Goal: Check status: Check status

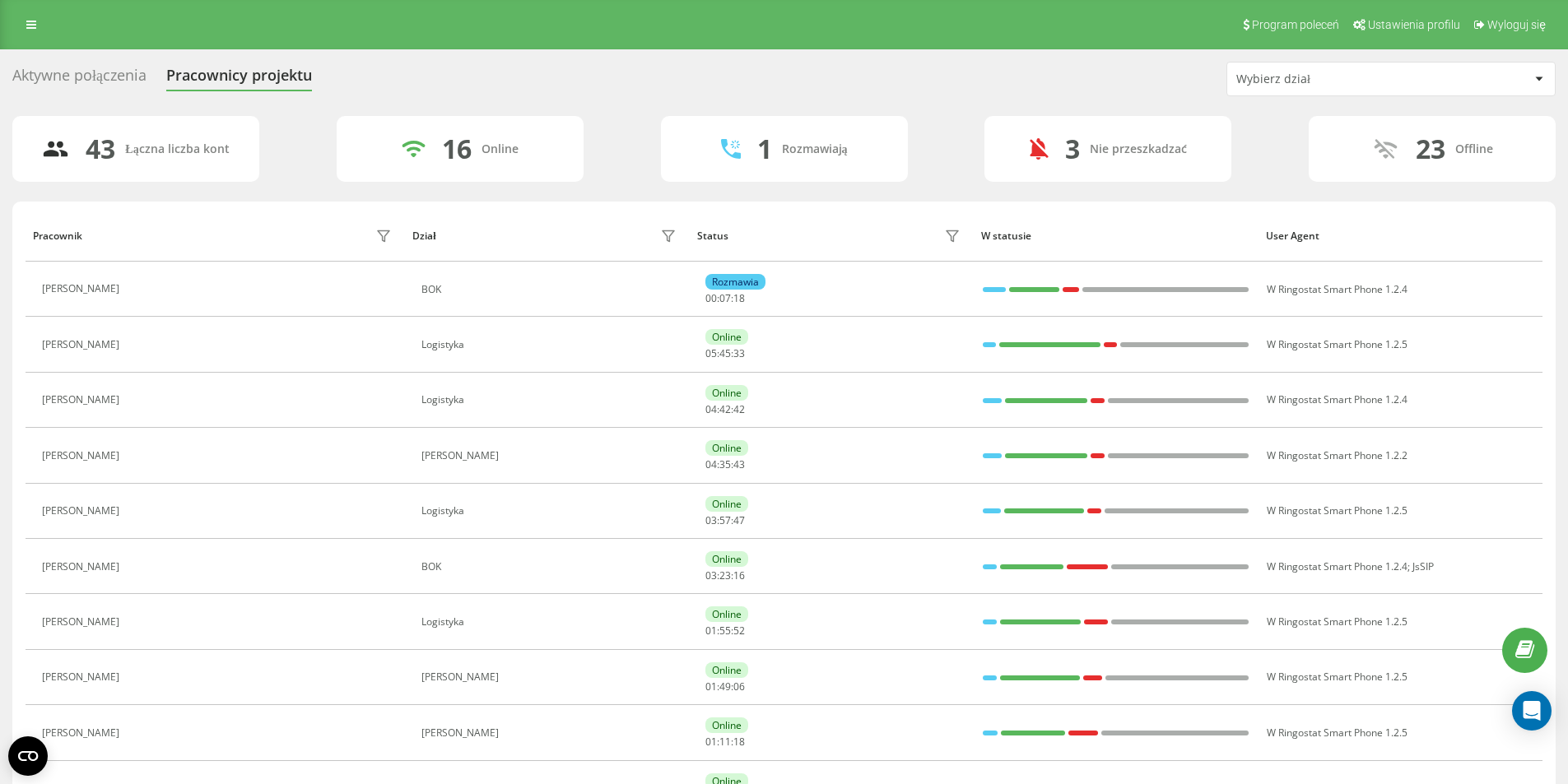
click at [1547, 75] on div at bounding box center [1540, 78] width 19 height 19
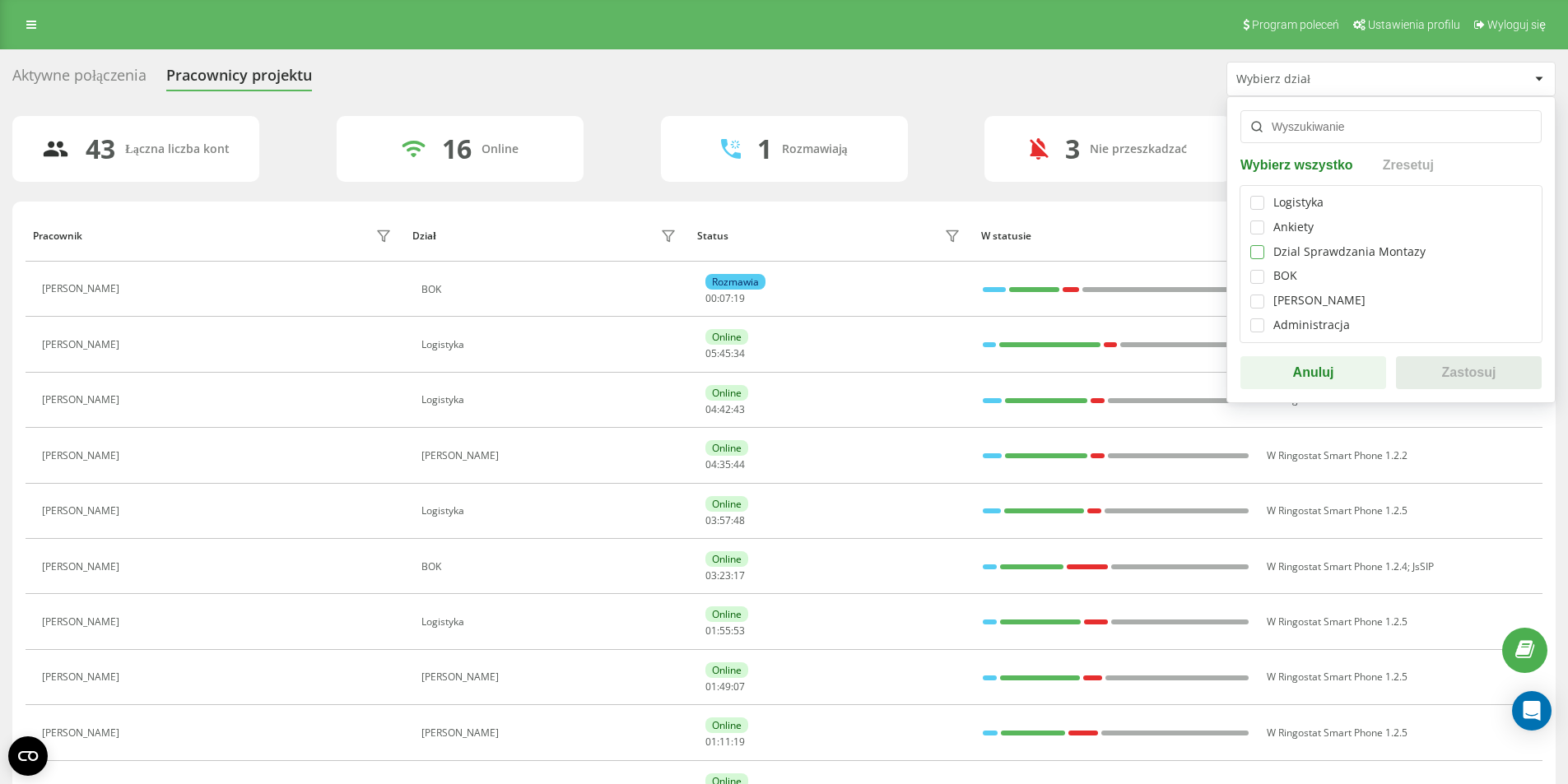
click at [1260, 245] on label at bounding box center [1257, 245] width 14 height 0
checkbox input "true"
click at [1449, 379] on button "Zastosuj" at bounding box center [1469, 373] width 145 height 33
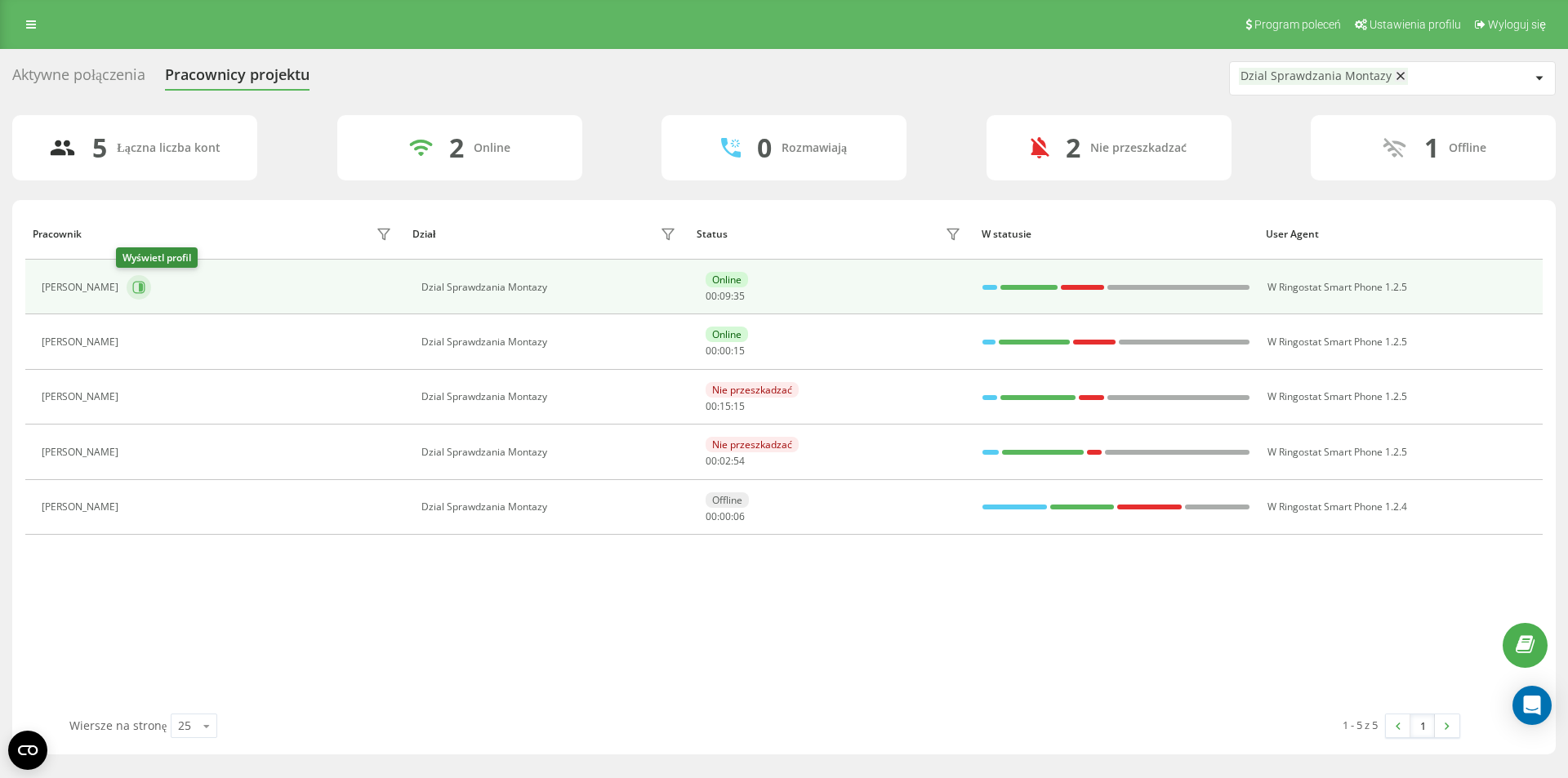
click at [133, 287] on icon at bounding box center [139, 287] width 13 height 13
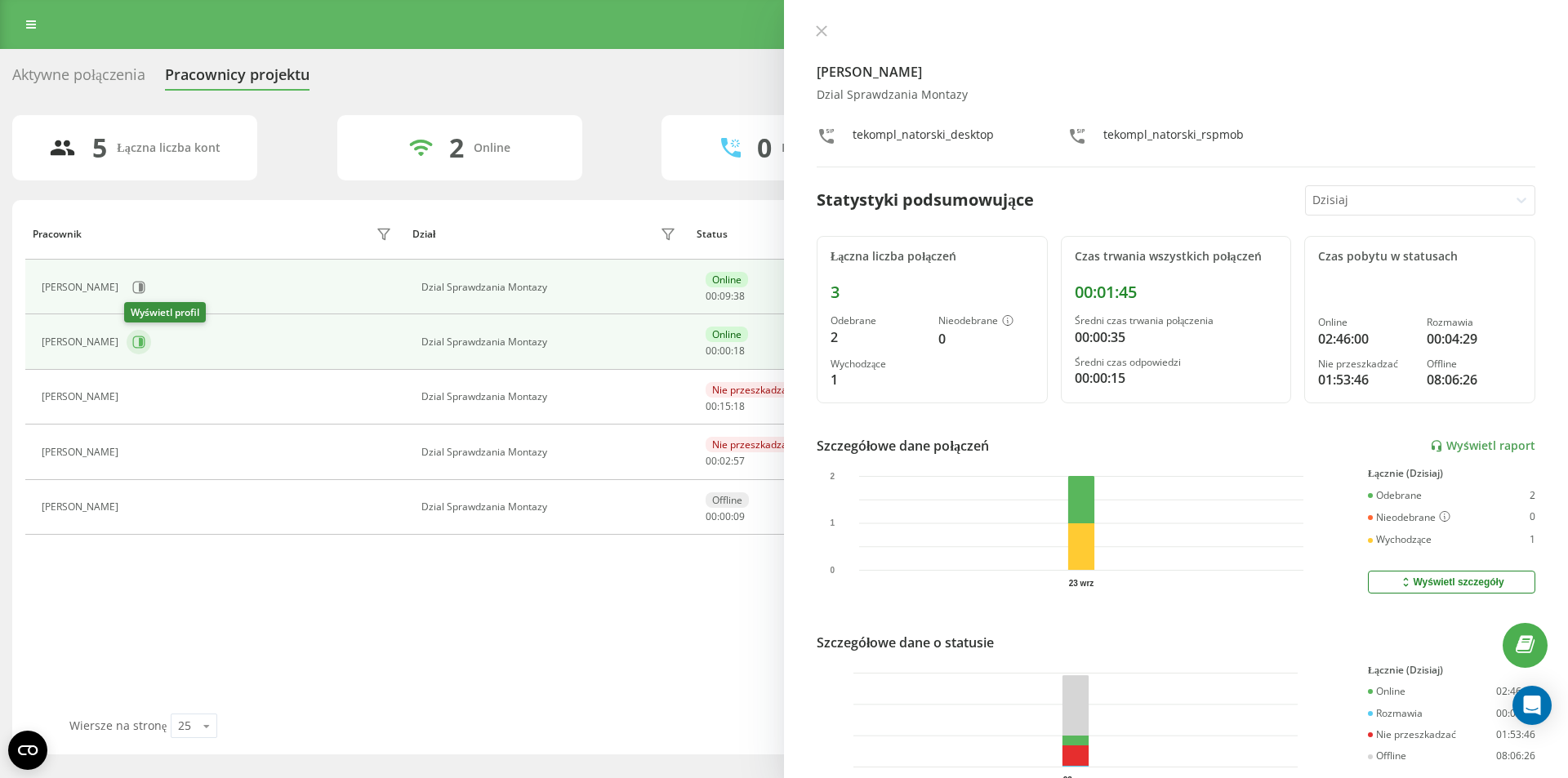
click at [139, 340] on icon at bounding box center [141, 342] width 4 height 9
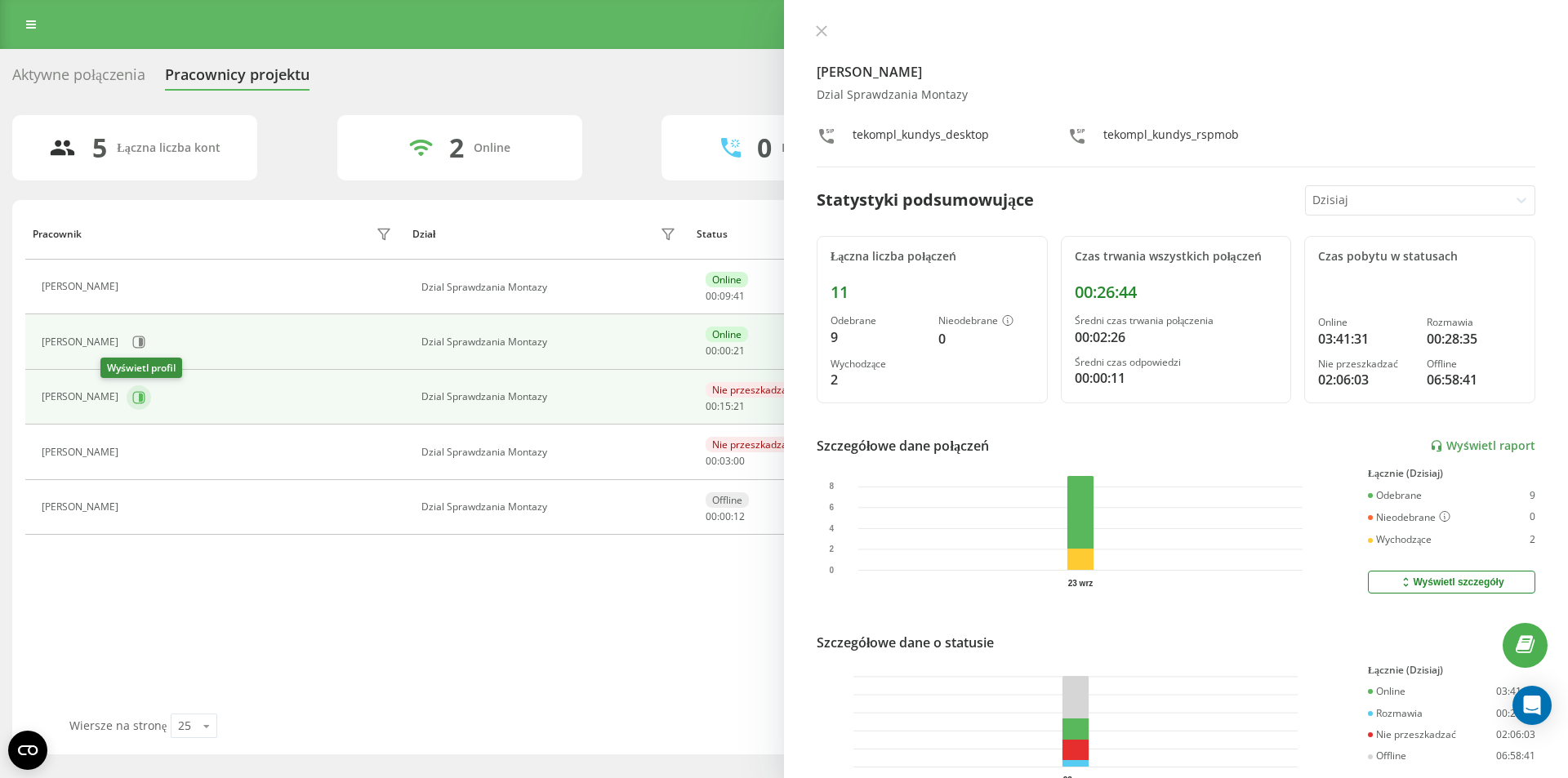
click at [133, 395] on icon at bounding box center [139, 398] width 13 height 13
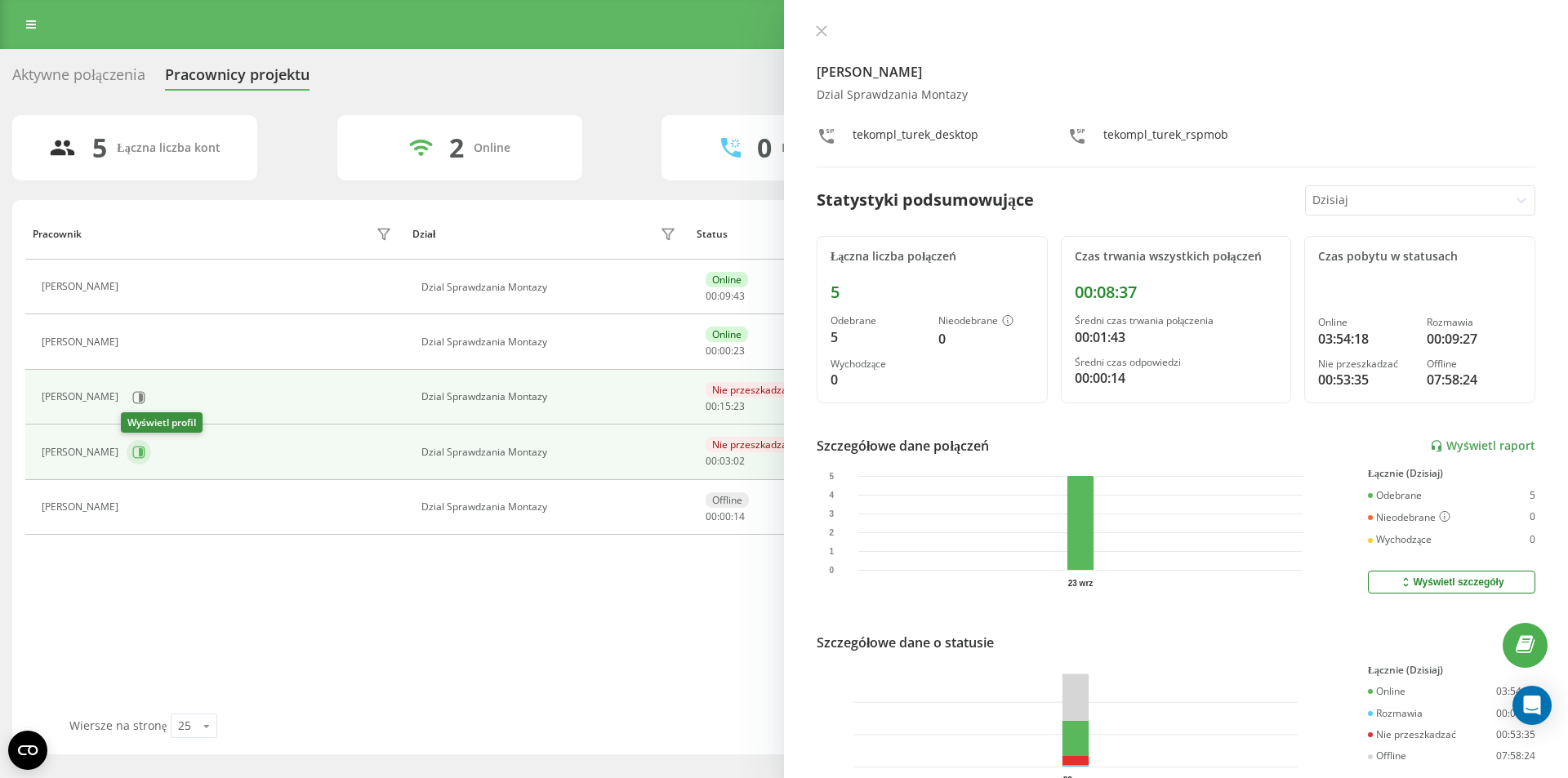
click at [134, 453] on icon at bounding box center [139, 452] width 13 height 13
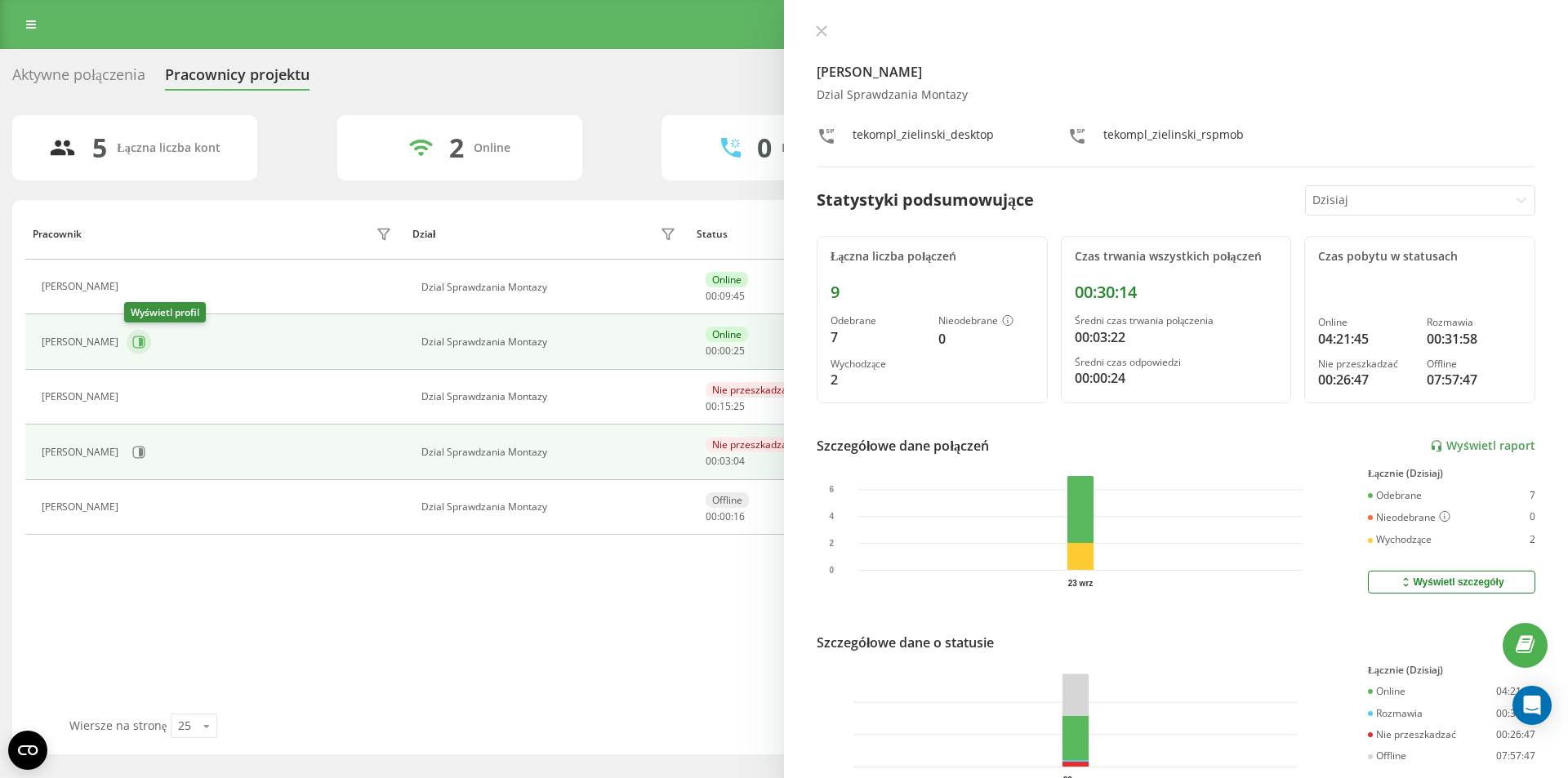
click at [136, 345] on icon at bounding box center [139, 342] width 13 height 13
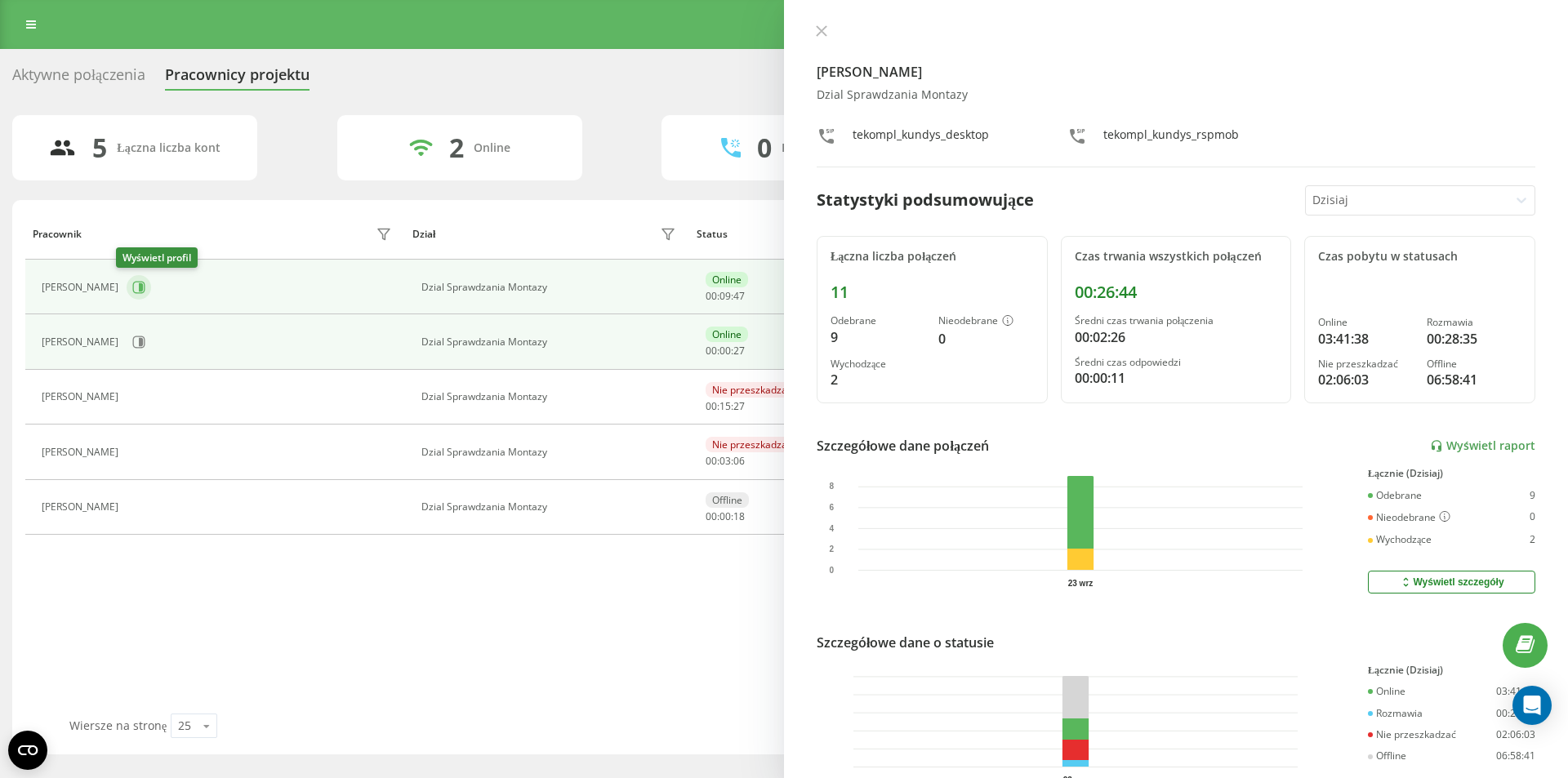
click at [133, 287] on icon at bounding box center [139, 287] width 13 height 13
click at [135, 340] on icon at bounding box center [139, 342] width 13 height 13
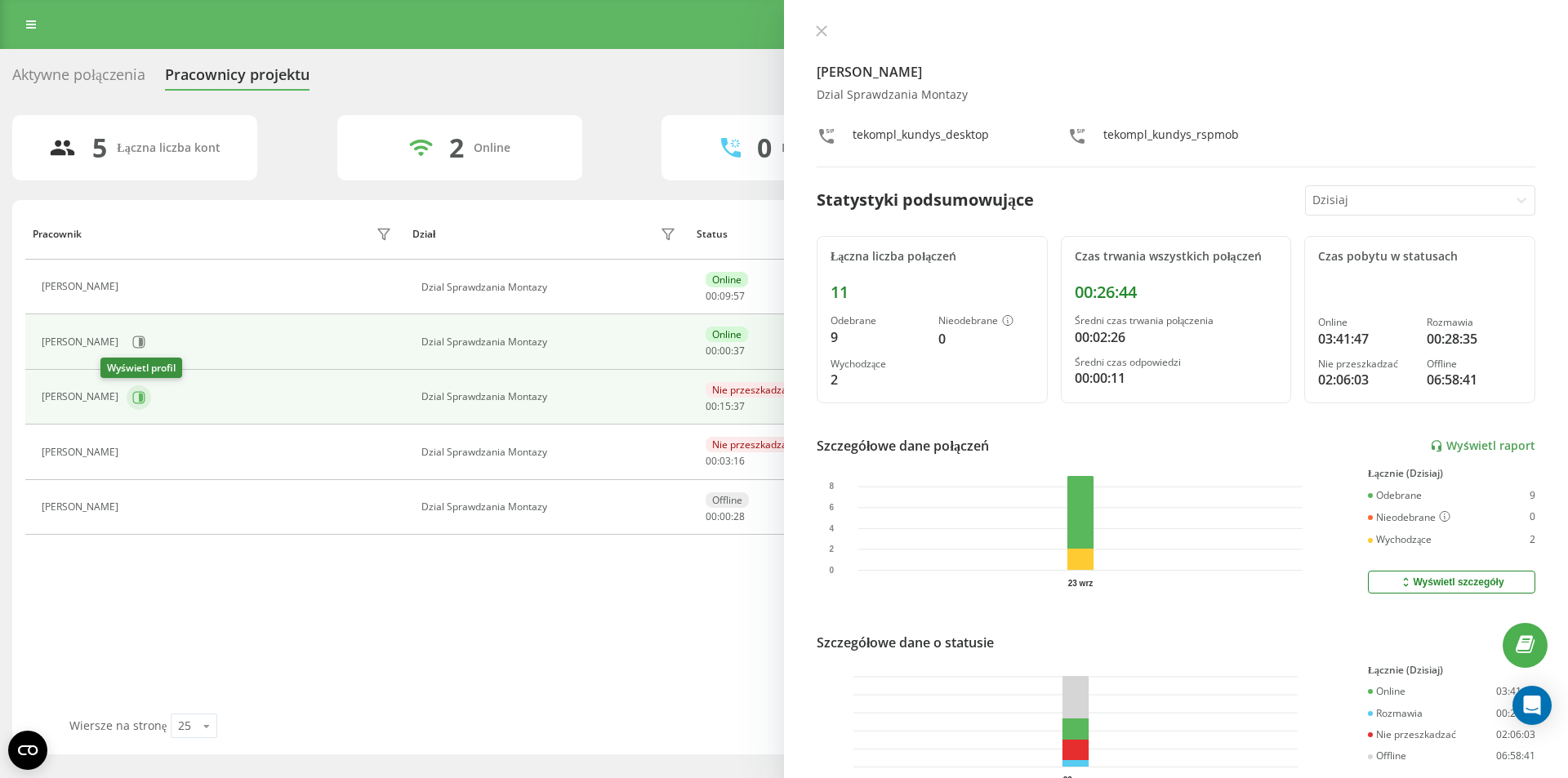
click at [139, 399] on icon at bounding box center [141, 397] width 4 height 9
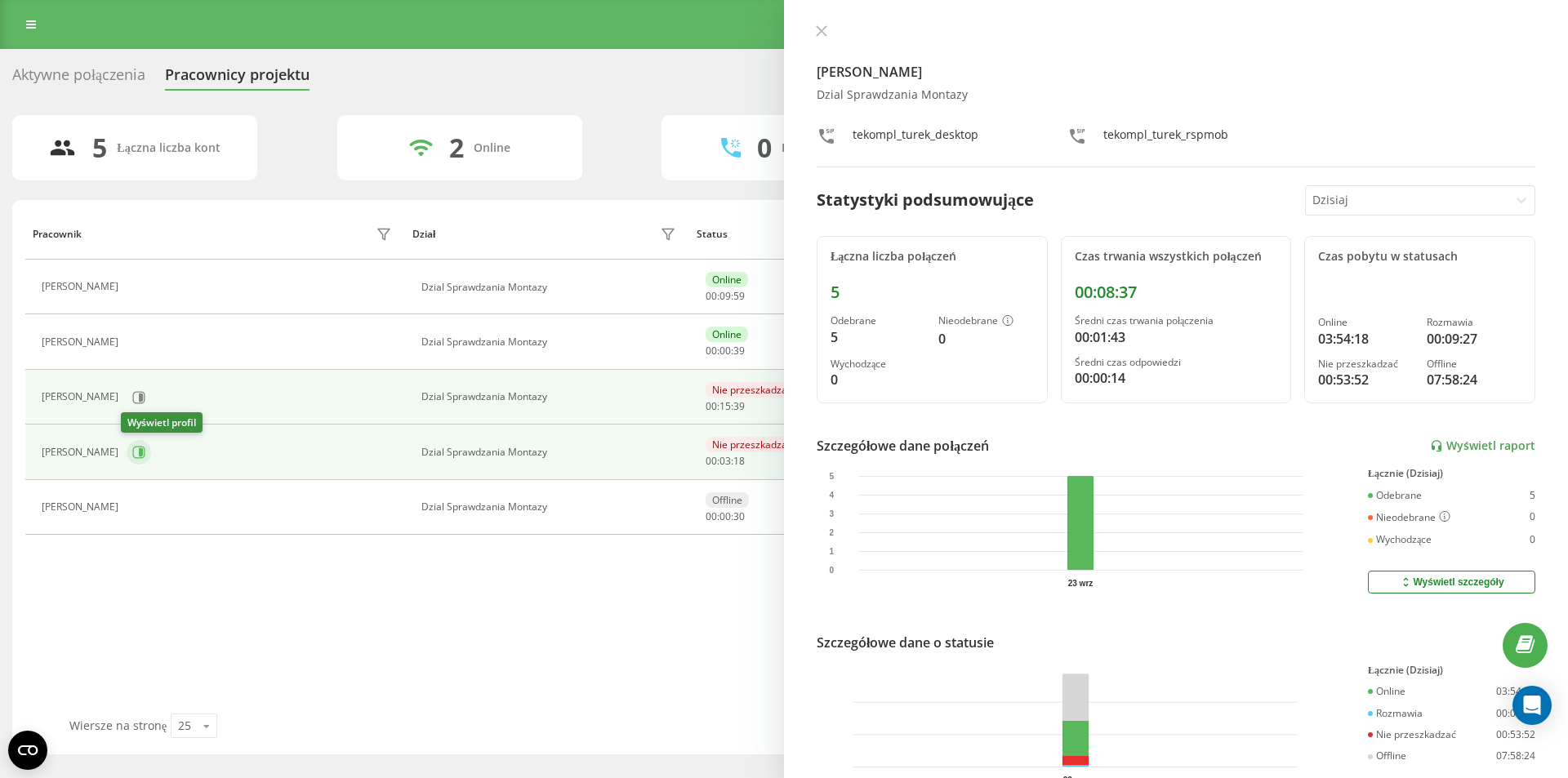
click at [133, 452] on icon at bounding box center [139, 452] width 13 height 13
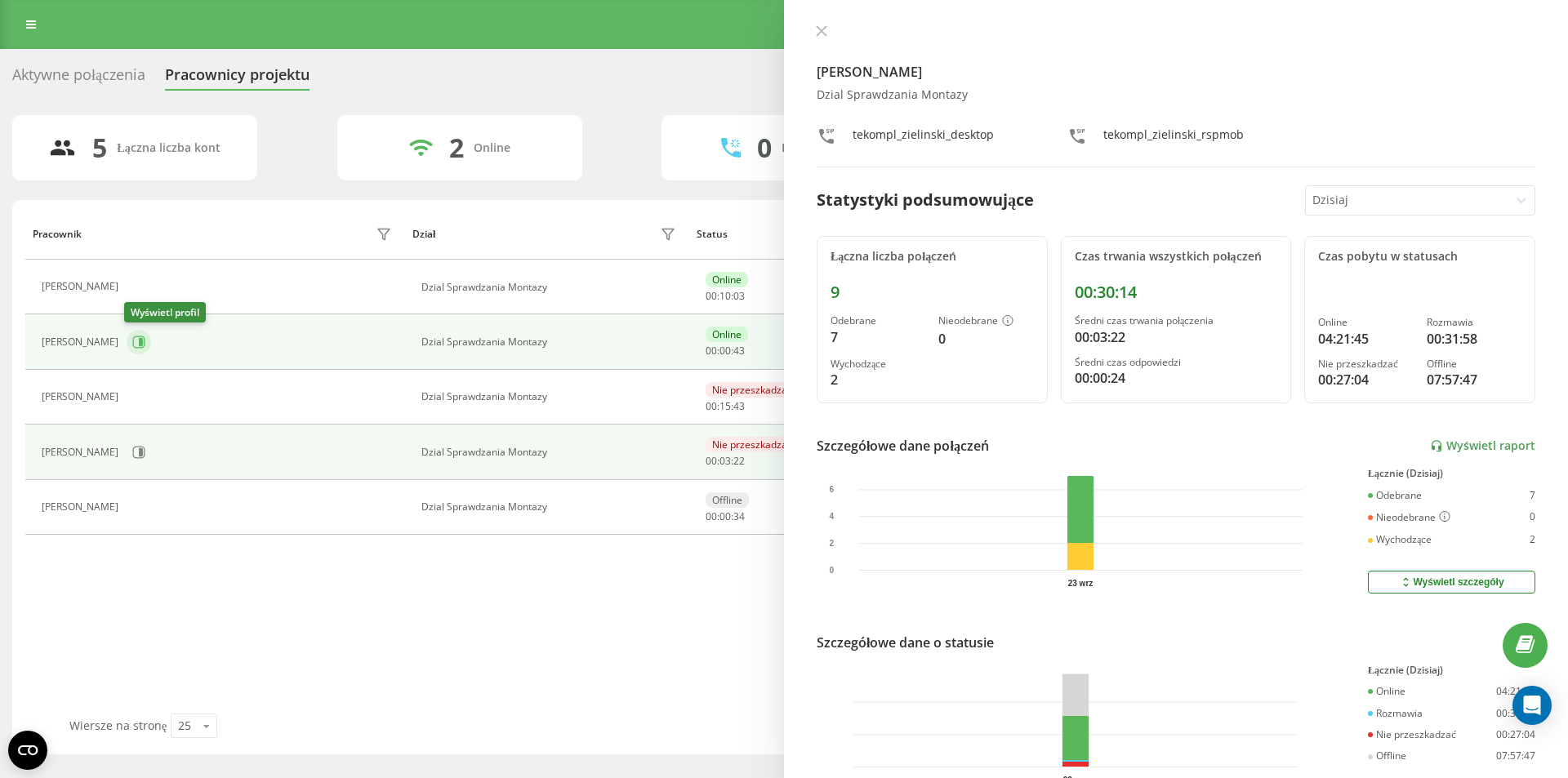
click at [139, 342] on icon at bounding box center [141, 342] width 4 height 9
